Goal: Navigation & Orientation: Find specific page/section

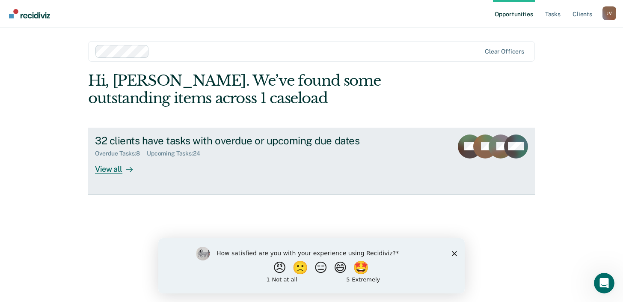
click at [106, 167] on div "View all" at bounding box center [119, 165] width 48 height 17
click at [107, 169] on div "View all" at bounding box center [119, 165] width 48 height 17
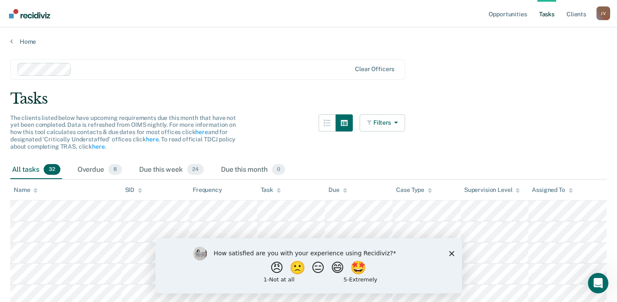
scroll to position [43, 0]
